Goal: Task Accomplishment & Management: Use online tool/utility

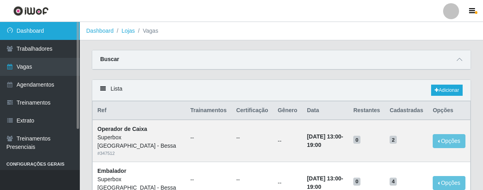
scroll to position [488, 0]
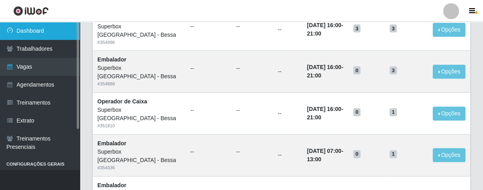
drag, startPoint x: 46, startPoint y: 31, endPoint x: 62, endPoint y: 32, distance: 16.8
click at [45, 31] on link "Dashboard" at bounding box center [40, 31] width 80 height 18
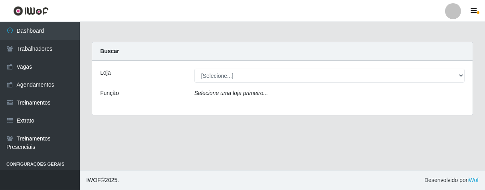
click at [300, 83] on div "Loja [Selecione...] Superbox Brasil - Bessa Função Selecione uma loja primeiro.…" at bounding box center [282, 88] width 381 height 54
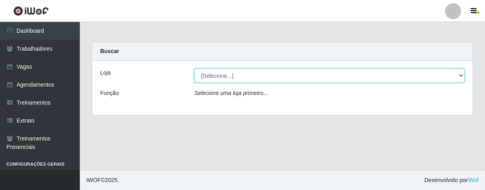
click at [295, 79] on select "[Selecione...] Superbox [GEOGRAPHIC_DATA] - Bessa" at bounding box center [330, 76] width 270 height 14
select select "206"
click at [195, 69] on select "[Selecione...] Superbox [GEOGRAPHIC_DATA] - Bessa" at bounding box center [330, 76] width 270 height 14
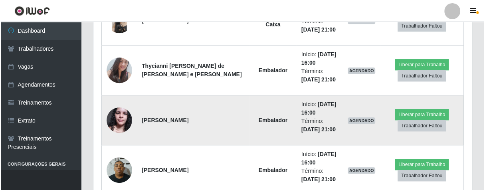
scroll to position [397, 0]
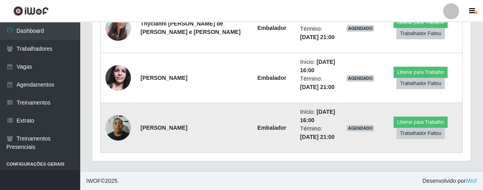
click at [124, 127] on img at bounding box center [118, 128] width 26 height 34
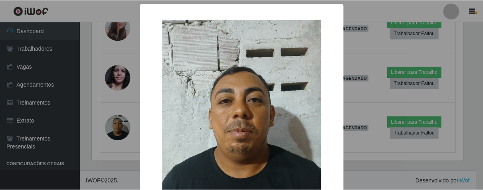
scroll to position [89, 0]
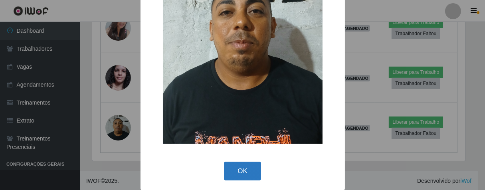
click at [224, 171] on button "OK" at bounding box center [242, 171] width 37 height 19
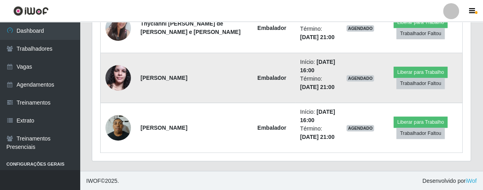
scroll to position [353, 0]
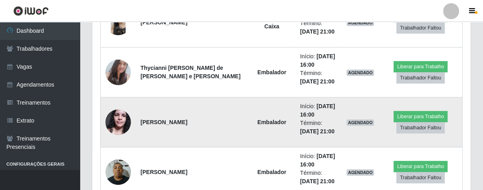
click at [123, 127] on img at bounding box center [118, 122] width 26 height 34
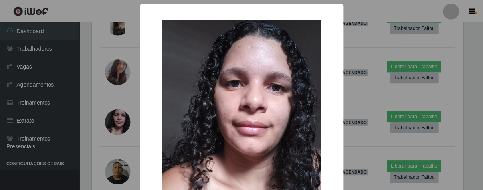
scroll to position [93, 0]
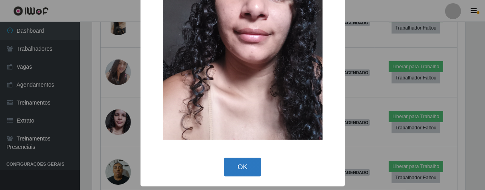
click at [224, 166] on button "OK" at bounding box center [242, 167] width 37 height 19
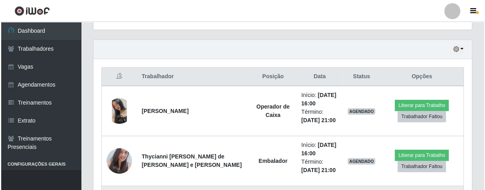
scroll to position [308, 0]
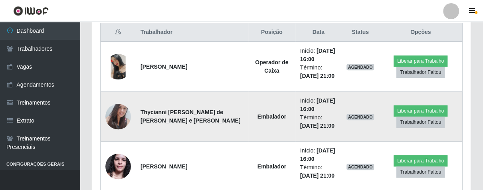
click at [115, 117] on img at bounding box center [118, 116] width 26 height 34
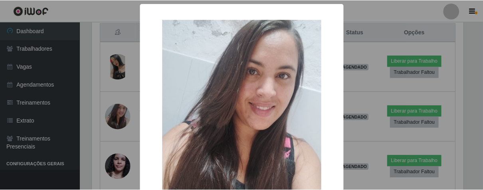
scroll to position [95, 0]
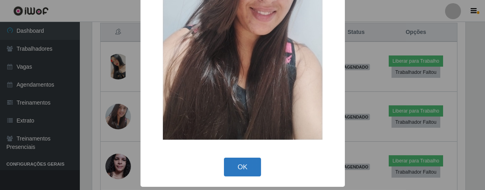
click at [250, 173] on button "OK" at bounding box center [242, 167] width 37 height 19
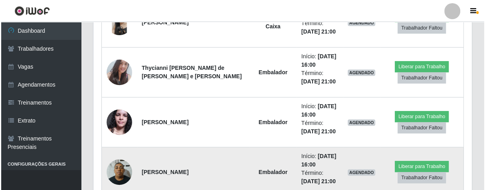
scroll to position [397, 0]
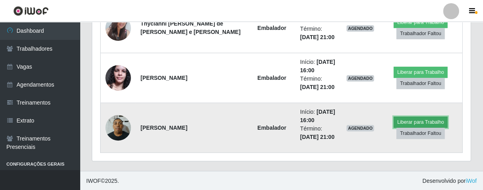
click at [423, 121] on button "Liberar para Trabalho" at bounding box center [421, 122] width 54 height 11
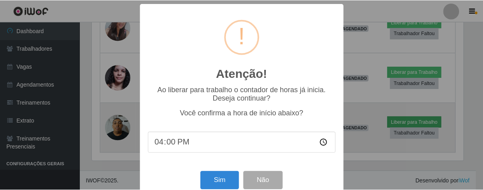
scroll to position [165, 374]
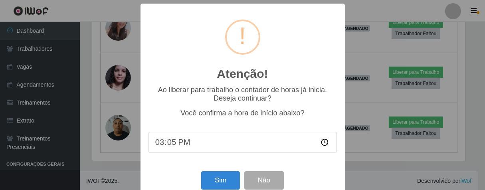
type input "15:50"
click at [208, 182] on button "Sim" at bounding box center [220, 180] width 39 height 19
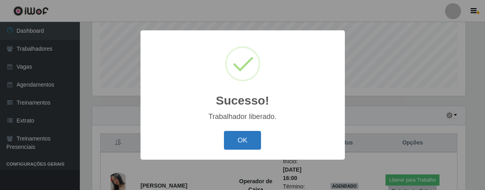
click at [230, 136] on button "OK" at bounding box center [242, 140] width 37 height 19
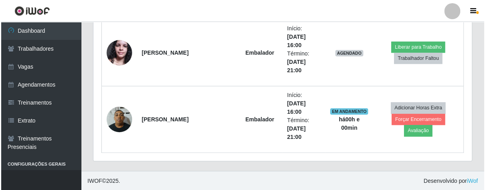
scroll to position [420, 0]
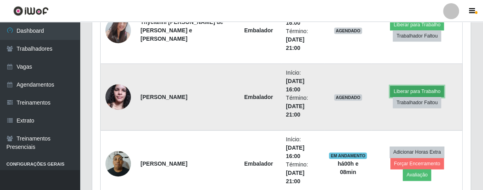
click at [416, 89] on button "Liberar para Trabalho" at bounding box center [417, 91] width 54 height 11
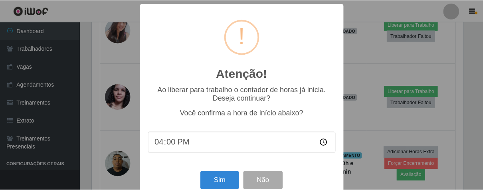
scroll to position [165, 374]
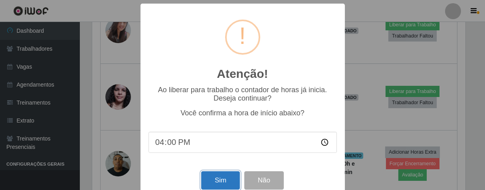
click at [214, 185] on button "Sim" at bounding box center [220, 180] width 39 height 19
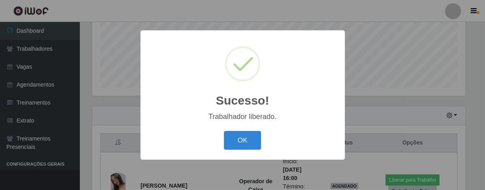
click at [224, 131] on button "OK" at bounding box center [242, 140] width 37 height 19
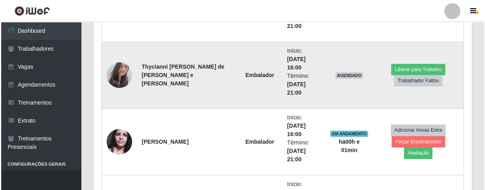
scroll to position [286, 0]
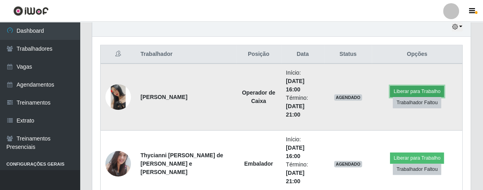
click at [406, 89] on button "Liberar para Trabalho" at bounding box center [417, 91] width 54 height 11
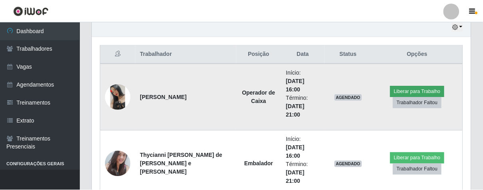
scroll to position [165, 374]
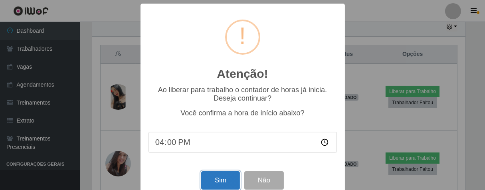
click at [227, 181] on button "Sim" at bounding box center [220, 180] width 39 height 19
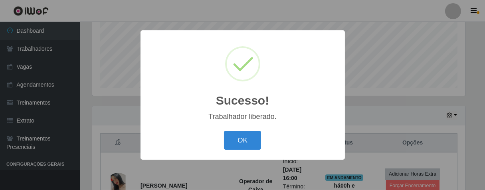
click at [224, 131] on button "OK" at bounding box center [242, 140] width 37 height 19
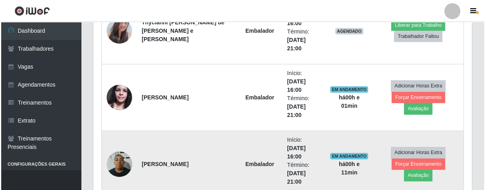
scroll to position [375, 0]
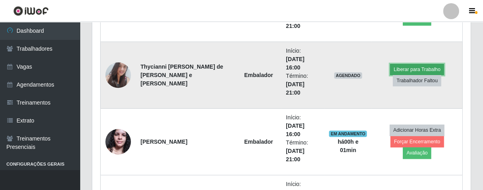
click at [431, 64] on button "Liberar para Trabalho" at bounding box center [417, 69] width 54 height 11
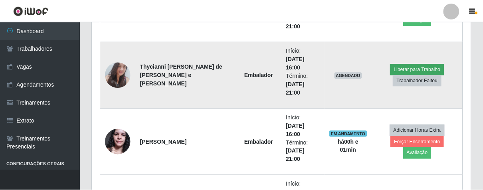
scroll to position [165, 374]
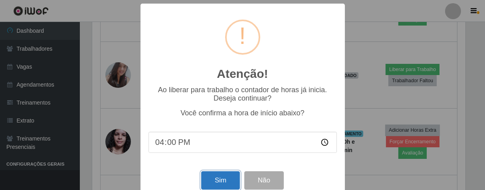
click at [225, 185] on button "Sim" at bounding box center [220, 180] width 39 height 19
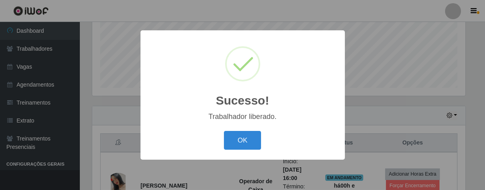
click at [224, 131] on button "OK" at bounding box center [242, 140] width 37 height 19
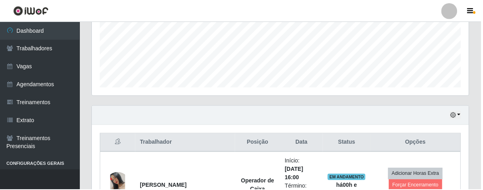
scroll to position [165, 378]
